Goal: Task Accomplishment & Management: Understand process/instructions

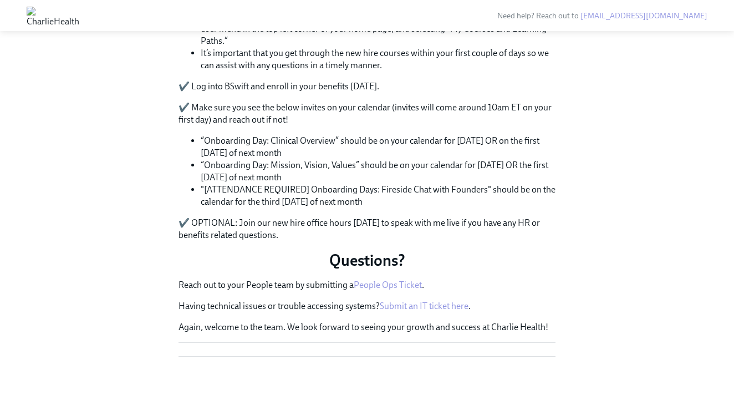
scroll to position [734, 0]
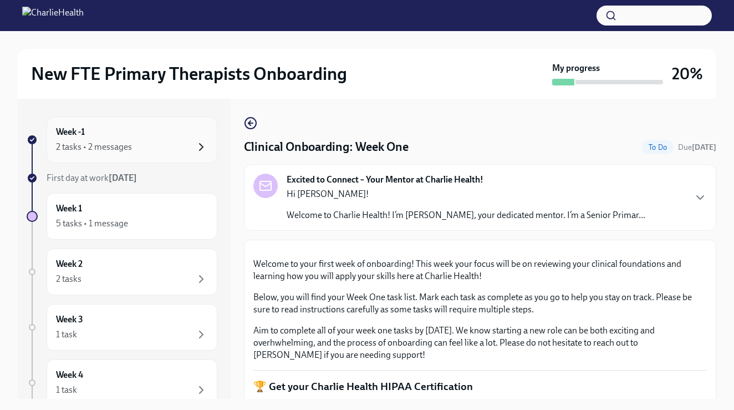
click at [202, 147] on icon "button" at bounding box center [201, 146] width 13 height 13
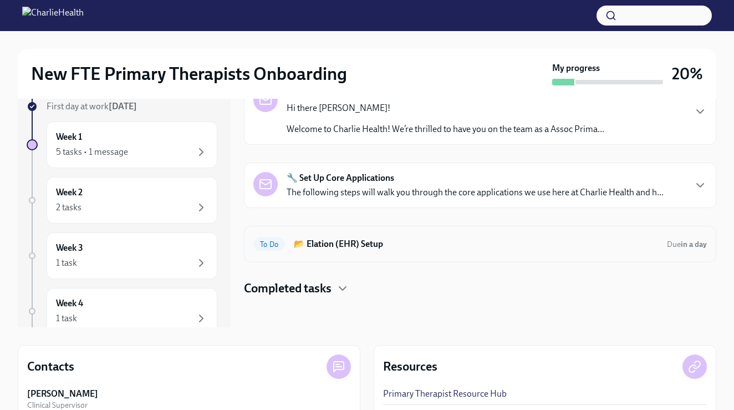
click at [323, 242] on h6 "📂 Elation (EHR) Setup" at bounding box center [476, 244] width 364 height 12
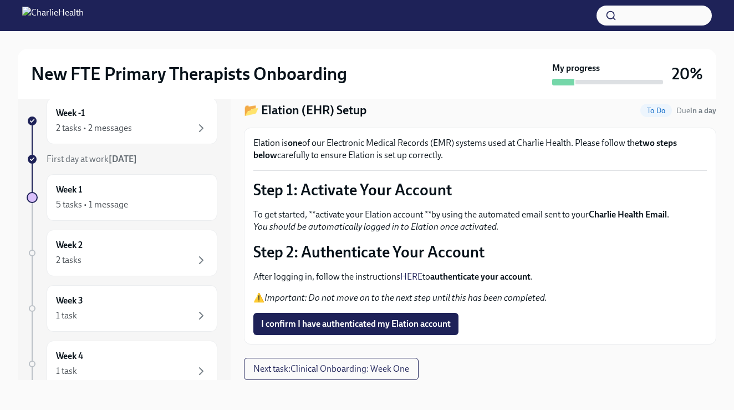
scroll to position [18, 0]
click at [155, 200] on div "5 tasks • 1 message" at bounding box center [132, 204] width 152 height 13
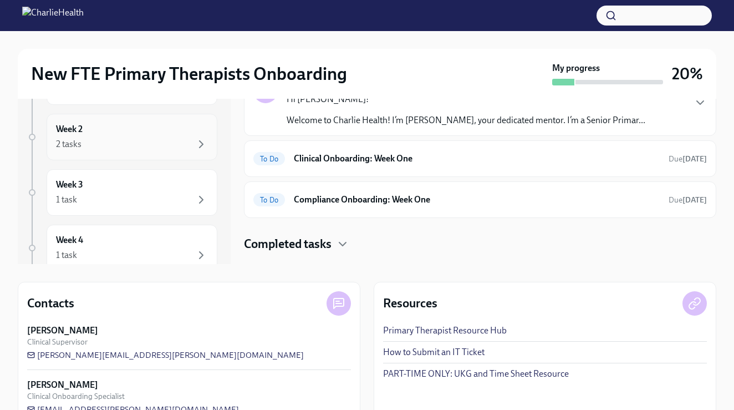
click at [155, 149] on div "2 tasks" at bounding box center [132, 144] width 152 height 13
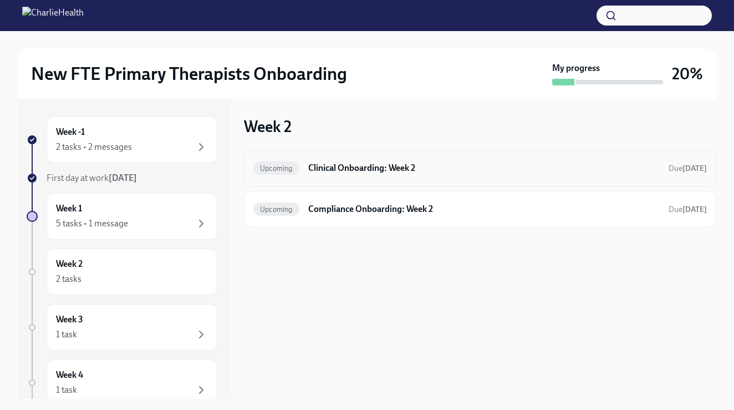
click at [322, 176] on div "Upcoming Clinical Onboarding: Week 2 Due in 9 days" at bounding box center [481, 168] width 454 height 18
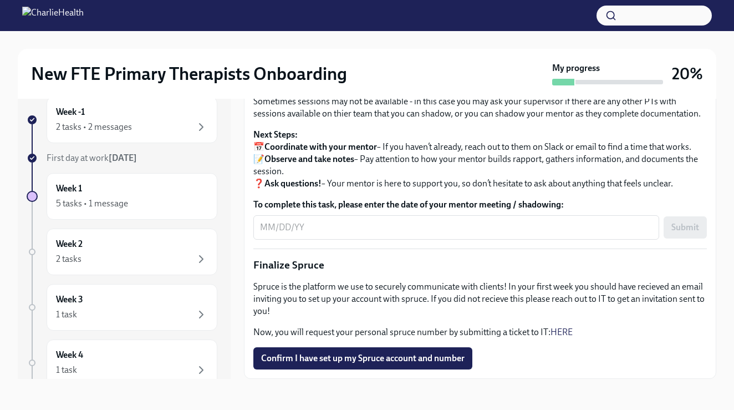
scroll to position [20, 0]
click at [139, 236] on div "Week 2 2 tasks" at bounding box center [132, 252] width 171 height 47
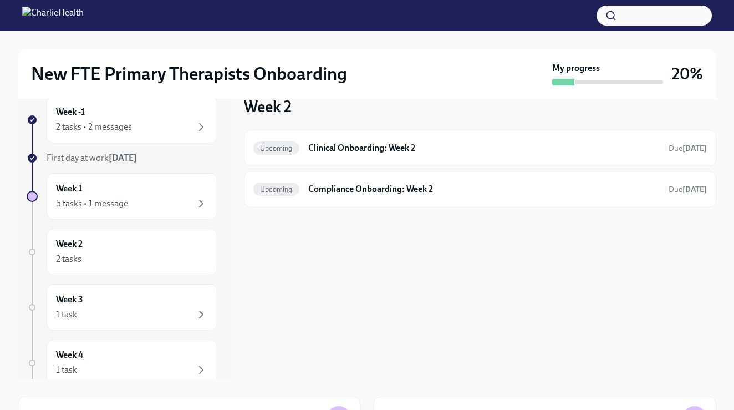
scroll to position [1, 0]
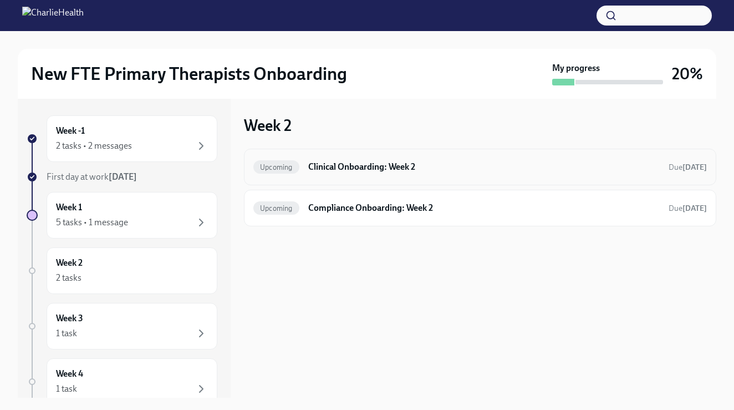
click at [320, 155] on div "Upcoming Clinical Onboarding: Week 2 Due in 9 days" at bounding box center [480, 167] width 473 height 37
click at [311, 212] on h6 "Compliance Onboarding: Week 2" at bounding box center [484, 208] width 352 height 12
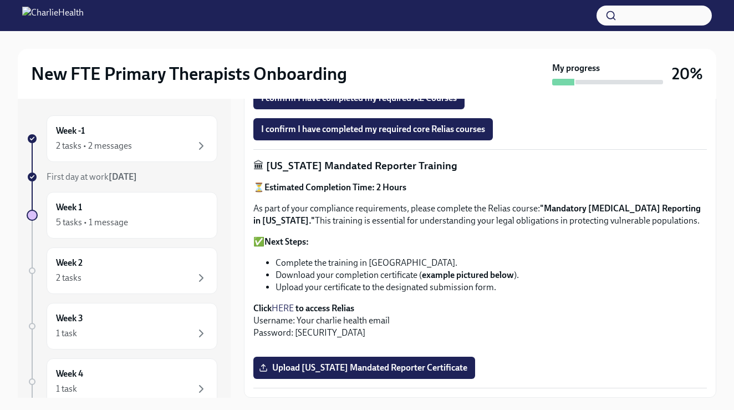
scroll to position [792, 0]
click at [157, 282] on div "2 tasks" at bounding box center [132, 277] width 152 height 13
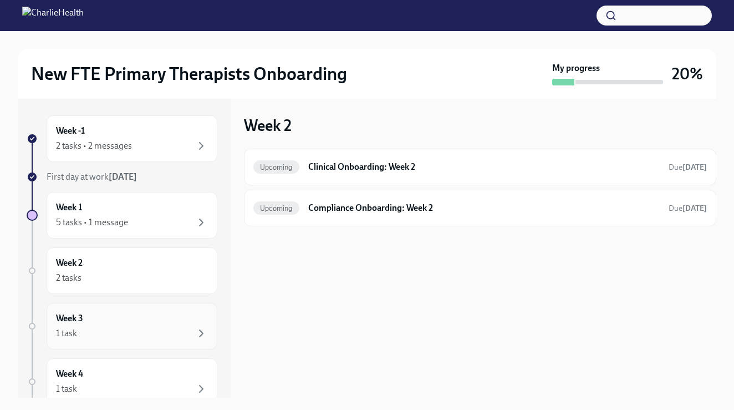
click at [151, 328] on div "1 task" at bounding box center [132, 333] width 152 height 13
click at [149, 149] on div "2 tasks • 2 messages" at bounding box center [132, 145] width 152 height 13
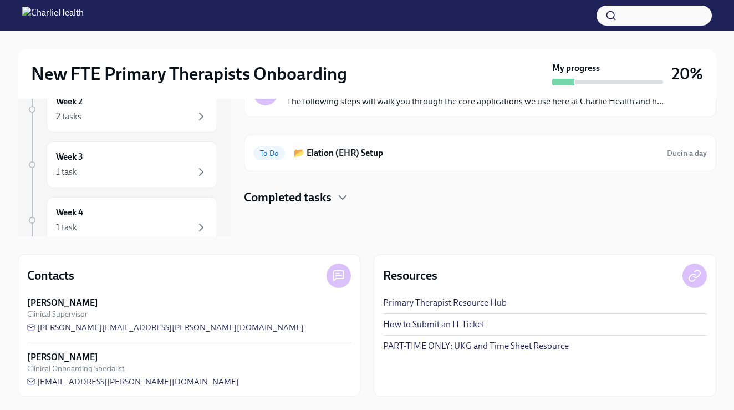
scroll to position [163, 0]
click at [348, 190] on div "Completed tasks" at bounding box center [480, 197] width 473 height 17
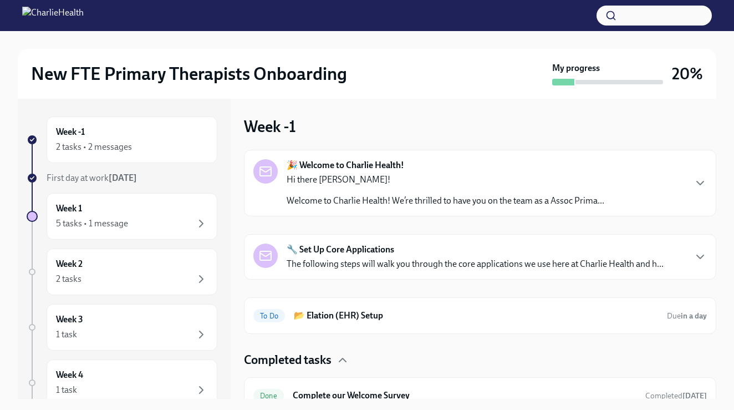
scroll to position [0, 0]
click at [343, 313] on h6 "📂 Elation (EHR) Setup" at bounding box center [476, 316] width 364 height 12
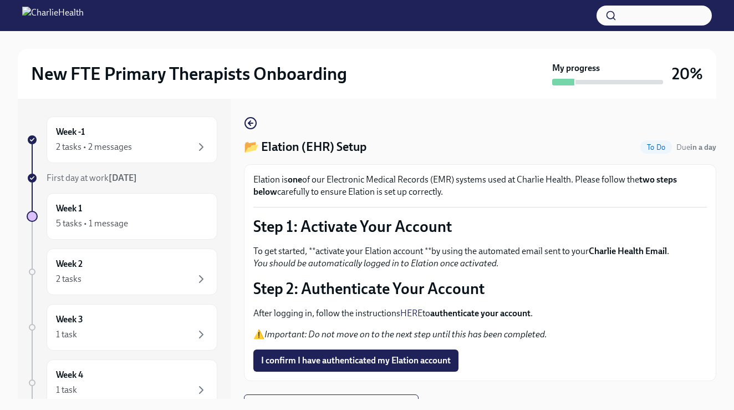
click at [413, 316] on link "HERE" at bounding box center [412, 313] width 22 height 11
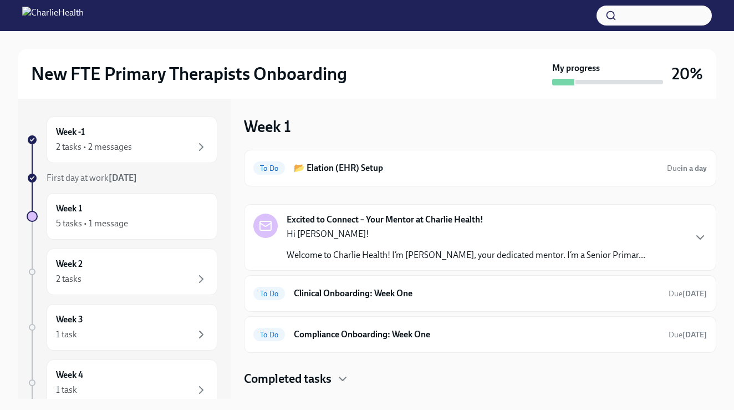
click at [162, 16] on div at bounding box center [367, 15] width 734 height 31
click at [183, 156] on div "Week -1 2 tasks • 2 messages" at bounding box center [132, 139] width 171 height 47
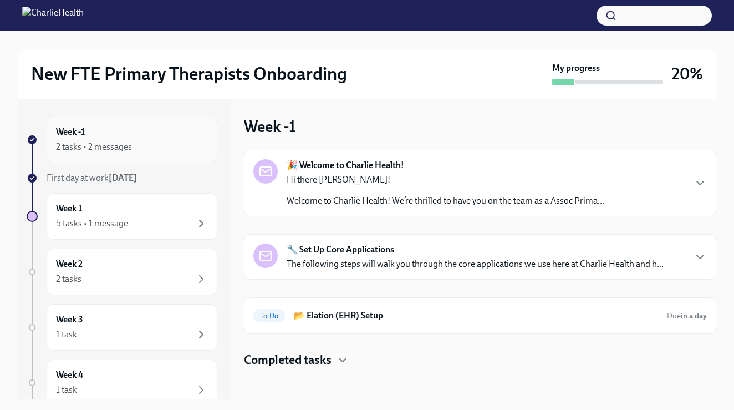
click at [110, 139] on div "Week -1 2 tasks • 2 messages" at bounding box center [132, 140] width 152 height 28
click at [78, 135] on h6 "Week -1" at bounding box center [70, 132] width 29 height 12
click at [72, 149] on div "2 tasks • 2 messages" at bounding box center [94, 147] width 76 height 12
click at [310, 181] on p "Hi there Audrey!" at bounding box center [446, 180] width 318 height 12
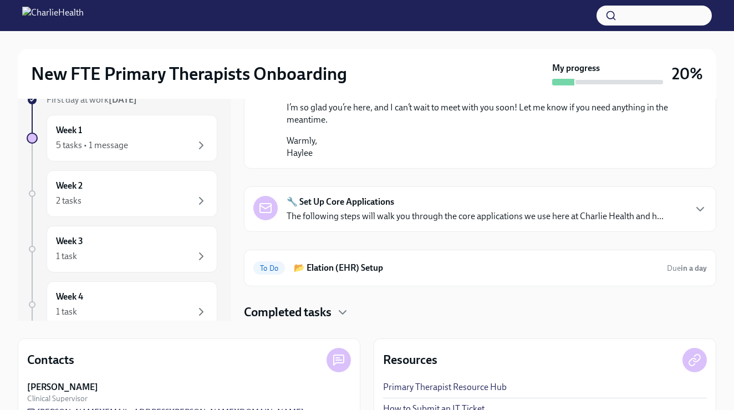
scroll to position [110, 0]
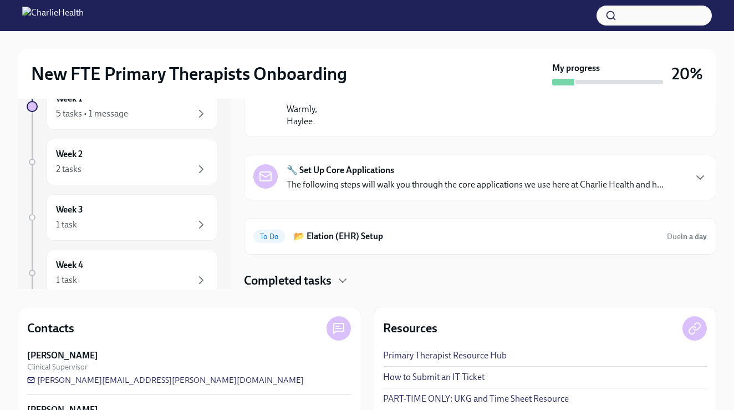
click at [344, 180] on p "The following steps will walk you through the core applications we use here at …" at bounding box center [475, 185] width 377 height 12
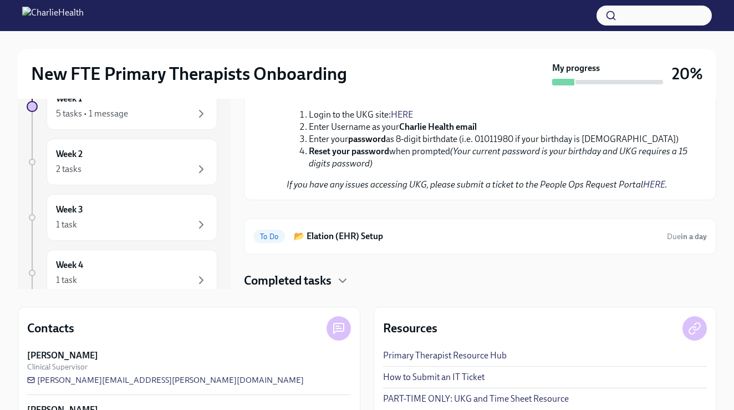
scroll to position [1324, 0]
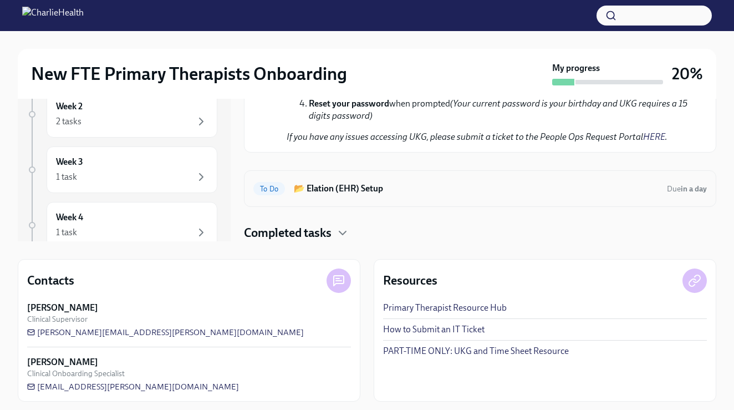
click at [331, 192] on h6 "📂 Elation (EHR) Setup" at bounding box center [476, 189] width 364 height 12
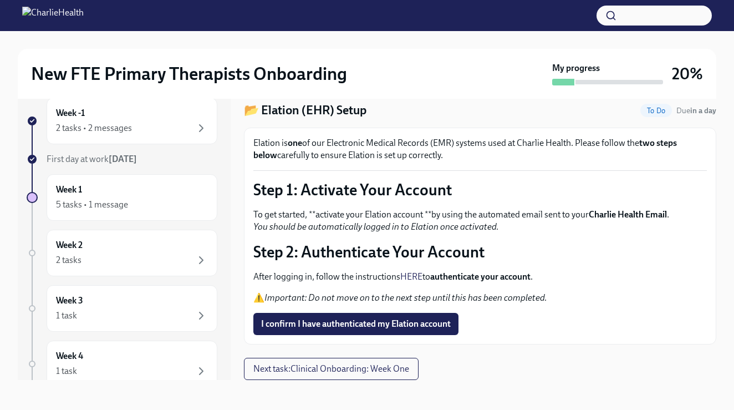
scroll to position [18, 0]
